Goal: Communication & Community: Answer question/provide support

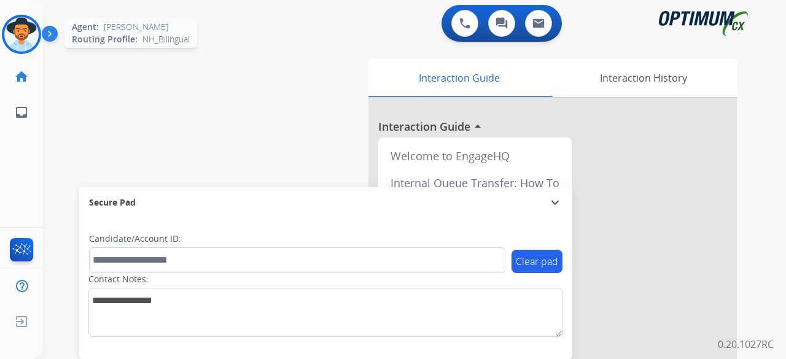
click at [21, 34] on img at bounding box center [21, 34] width 34 height 34
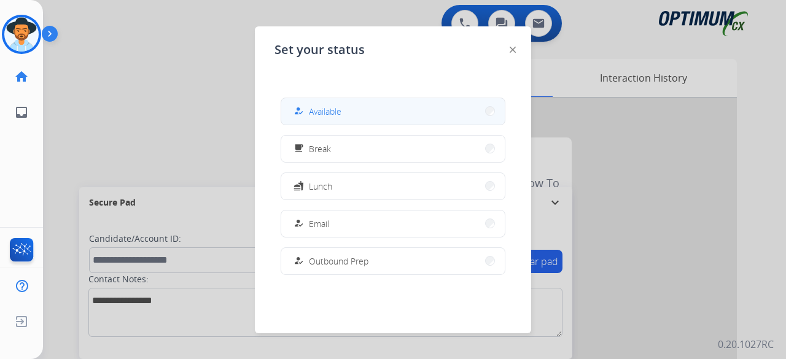
click at [330, 109] on span "Available" at bounding box center [325, 111] width 33 height 13
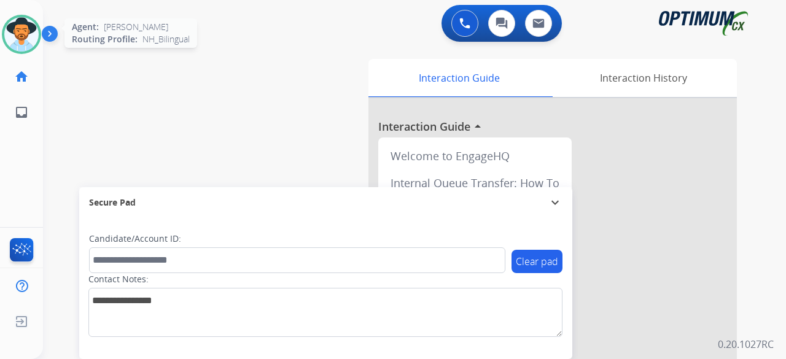
click at [25, 33] on img at bounding box center [21, 34] width 34 height 34
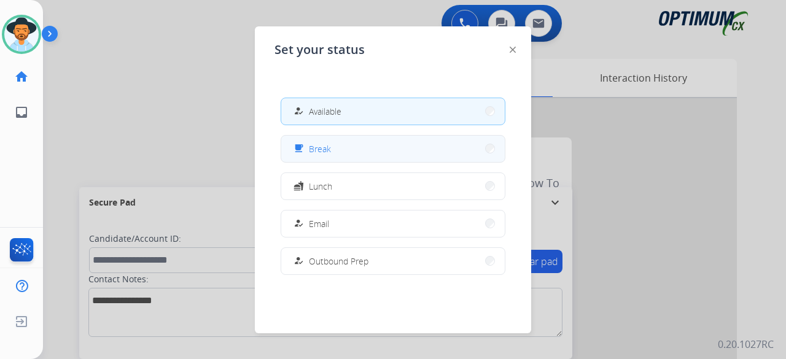
click at [332, 156] on button "free_breakfast Break" at bounding box center [393, 149] width 224 height 26
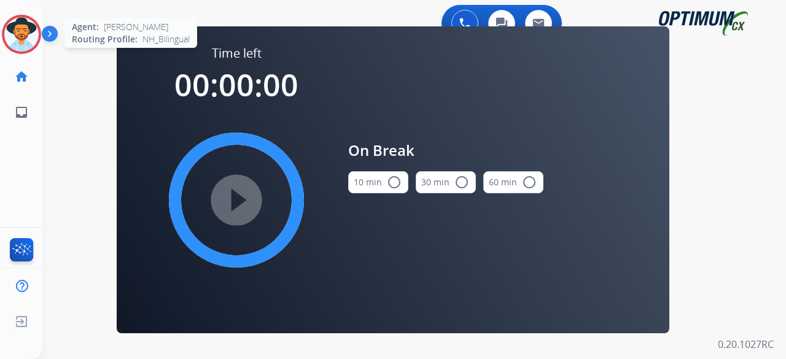
click at [32, 34] on img at bounding box center [21, 34] width 34 height 34
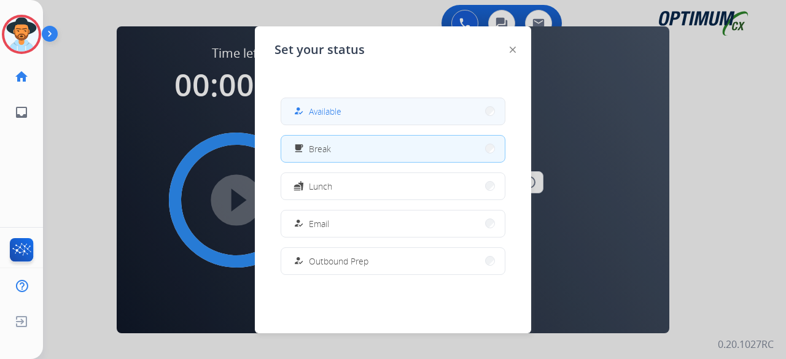
click at [349, 111] on button "how_to_reg Available" at bounding box center [393, 111] width 224 height 26
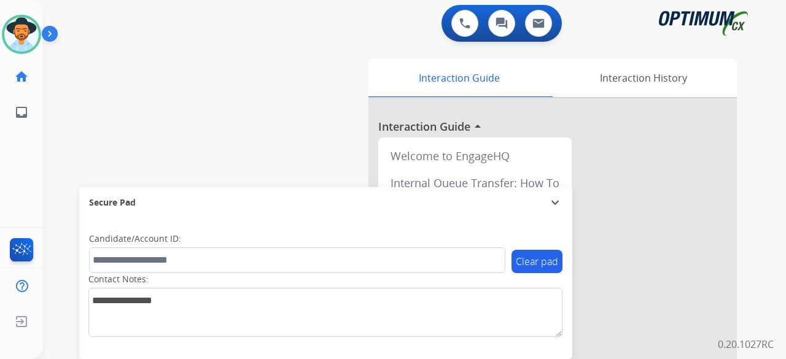
click at [108, 109] on div "swap_horiz Break voice bridge close_fullscreen Connect 3-Way Call merge_type Se…" at bounding box center [400, 300] width 714 height 512
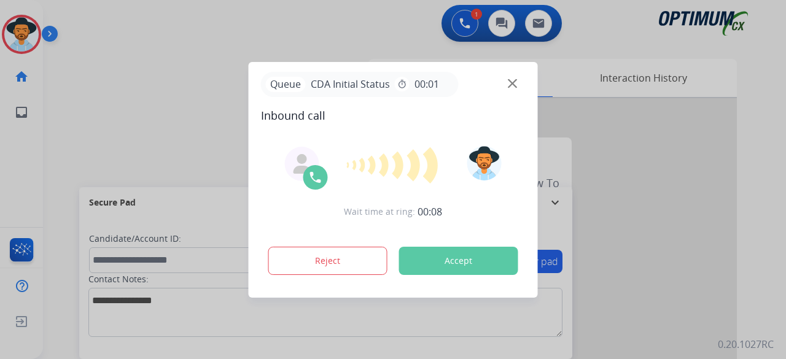
click at [531, 122] on div "Queue CDA Initial Status timer 00:01 Inbound call Wait time at ring: 00:08 Reje…" at bounding box center [393, 180] width 289 height 236
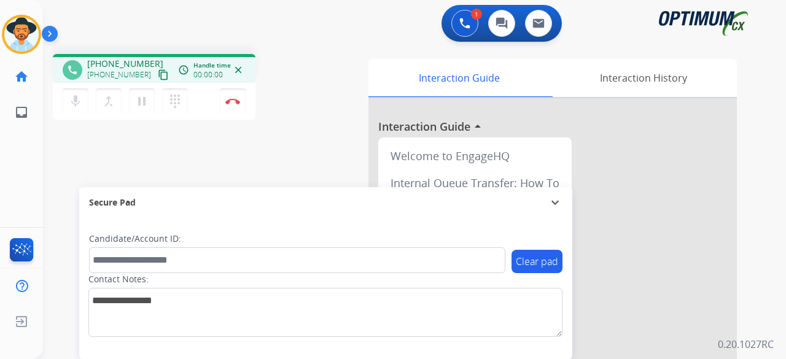
click at [158, 77] on mat-icon "content_copy" at bounding box center [163, 74] width 11 height 11
click at [74, 102] on mat-icon "mic" at bounding box center [75, 101] width 15 height 15
click at [77, 107] on mat-icon "mic_off" at bounding box center [75, 101] width 15 height 15
click at [77, 107] on mat-icon "mic" at bounding box center [75, 101] width 15 height 15
click at [75, 103] on mat-icon "mic_off" at bounding box center [75, 101] width 15 height 15
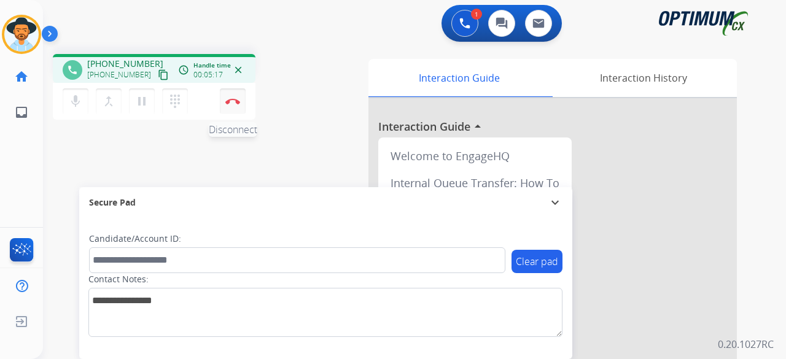
click at [236, 104] on button "Disconnect" at bounding box center [233, 101] width 26 height 26
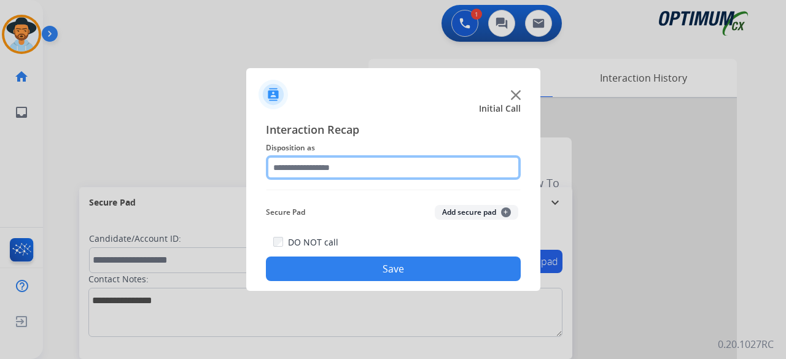
click at [367, 161] on input "text" at bounding box center [393, 167] width 255 height 25
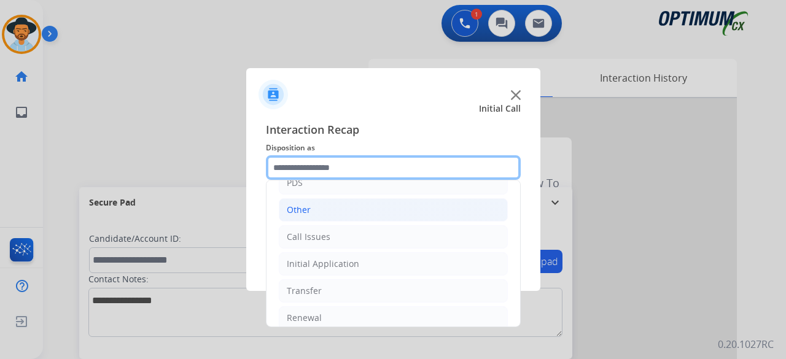
scroll to position [80, 0]
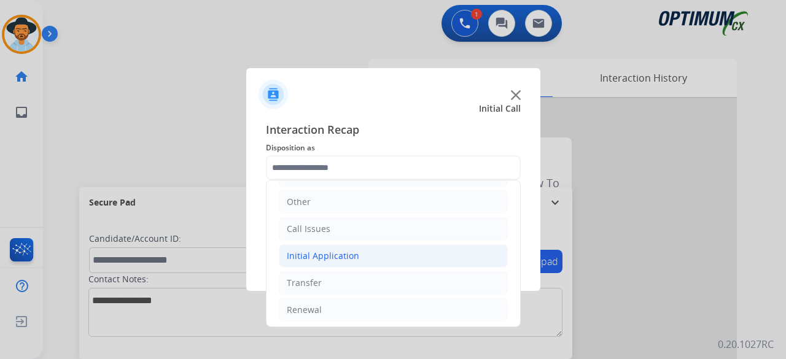
click at [355, 256] on li "Initial Application" at bounding box center [393, 255] width 229 height 23
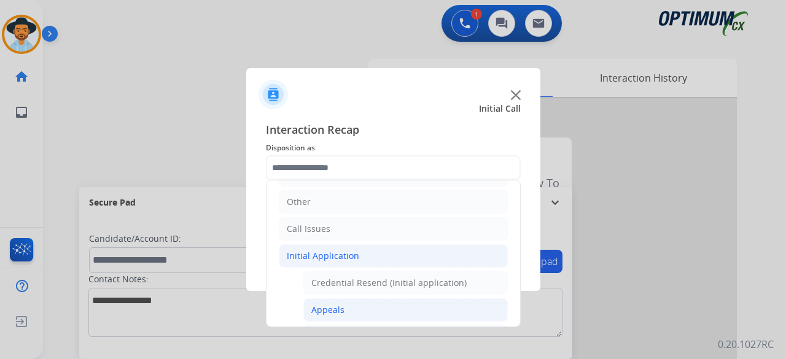
click at [366, 309] on li "Appeals" at bounding box center [405, 309] width 205 height 23
type input "*******"
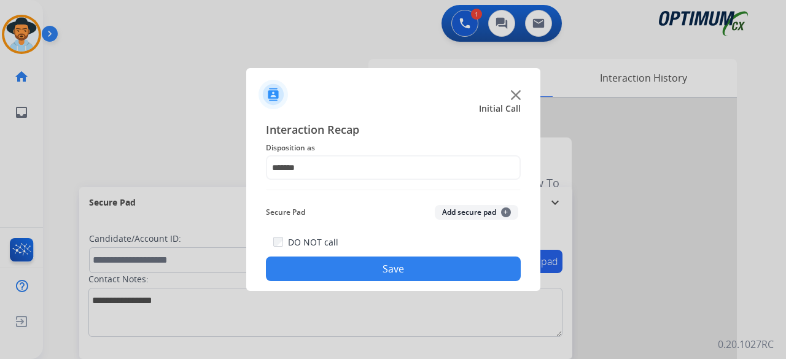
click at [476, 214] on button "Add secure pad +" at bounding box center [477, 212] width 84 height 15
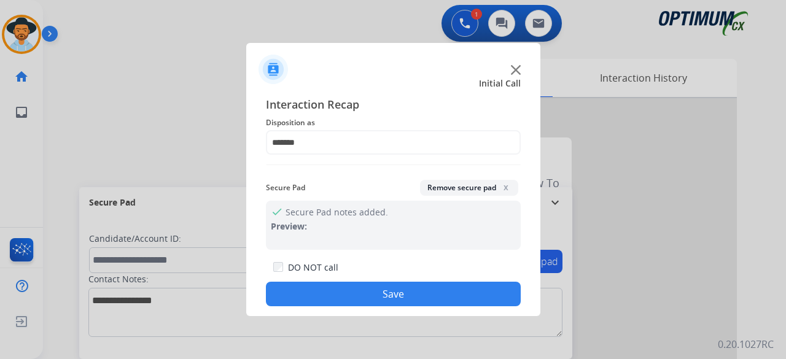
click at [403, 294] on button "Save" at bounding box center [393, 294] width 255 height 25
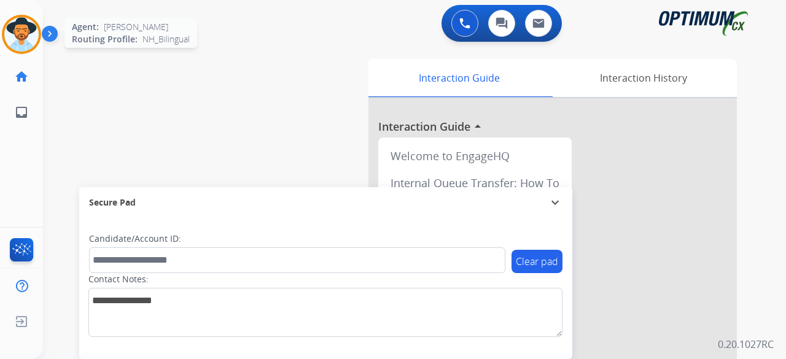
click at [31, 44] on img at bounding box center [21, 34] width 34 height 34
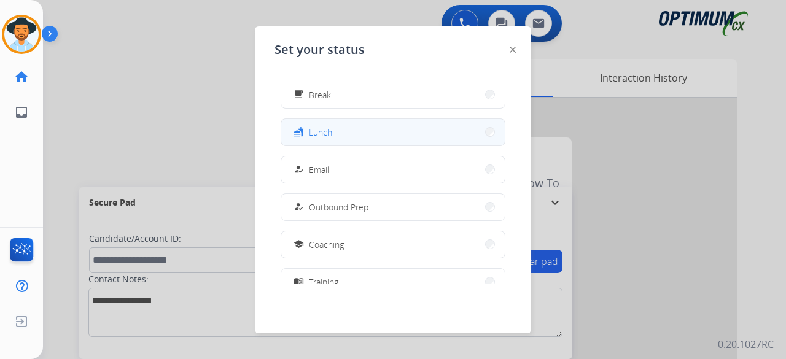
scroll to position [306, 0]
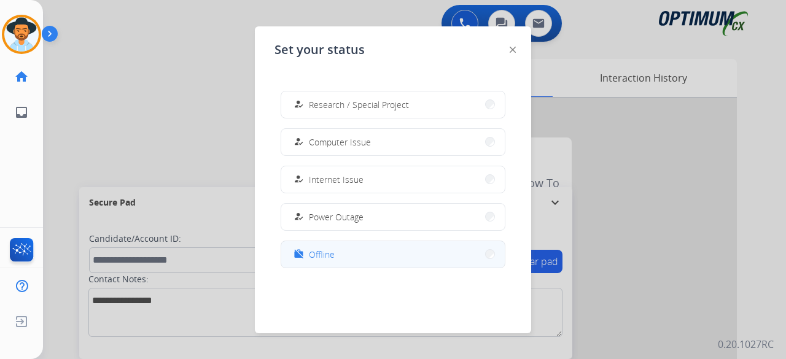
click at [356, 250] on button "work_off Offline" at bounding box center [393, 254] width 224 height 26
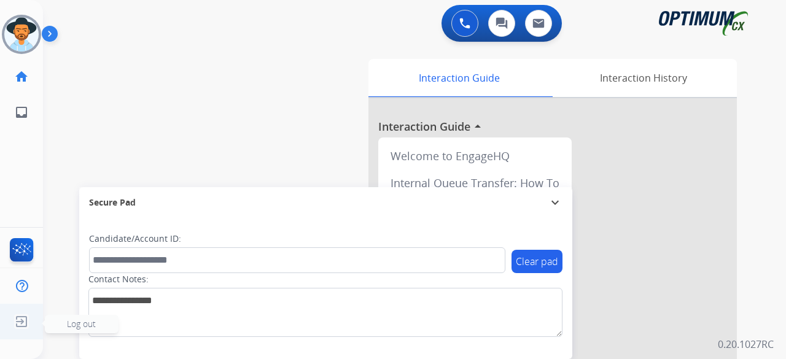
click at [87, 321] on span "Log out" at bounding box center [81, 324] width 29 height 12
